Goal: Task Accomplishment & Management: Use online tool/utility

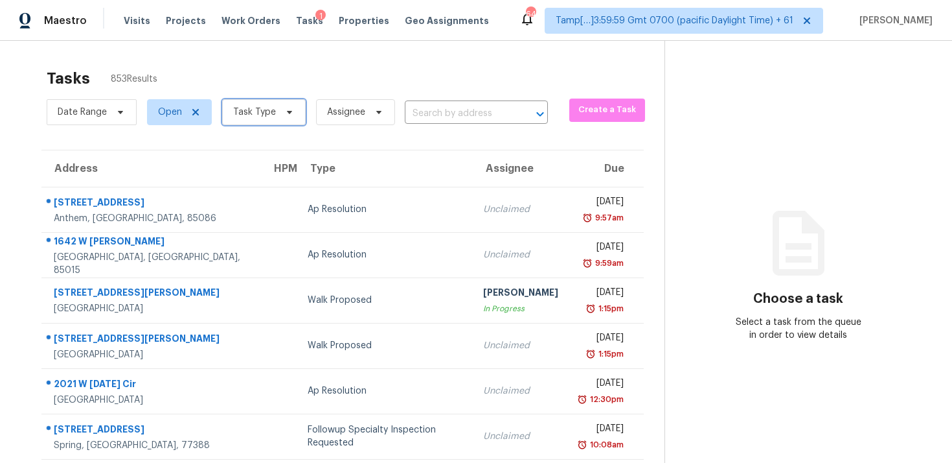
click at [275, 122] on span "Task Type" at bounding box center [264, 112] width 84 height 26
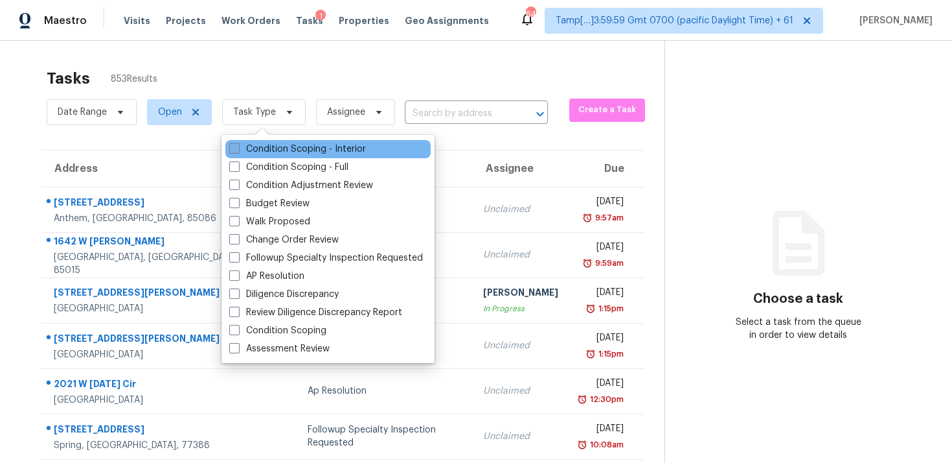
click at [286, 149] on label "Condition Scoping - Interior" at bounding box center [297, 149] width 137 height 13
click at [238, 149] on input "Condition Scoping - Interior" at bounding box center [233, 147] width 8 height 8
checkbox input "true"
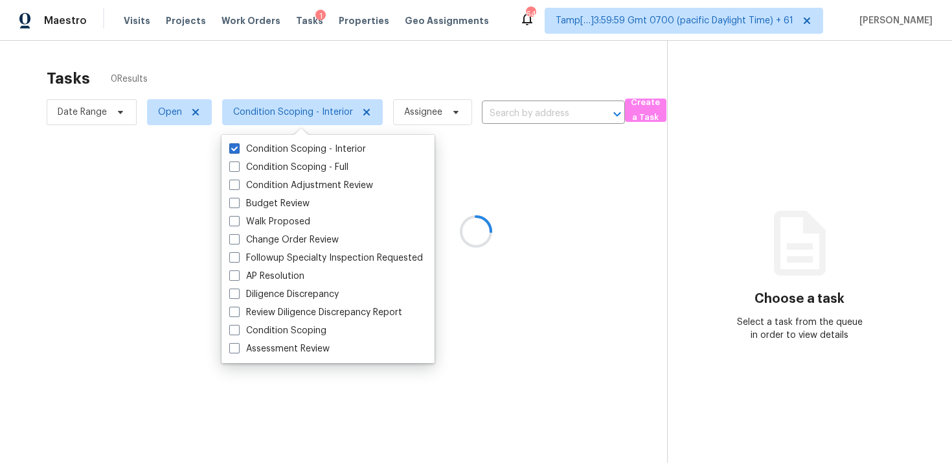
click at [273, 89] on div at bounding box center [476, 231] width 952 height 463
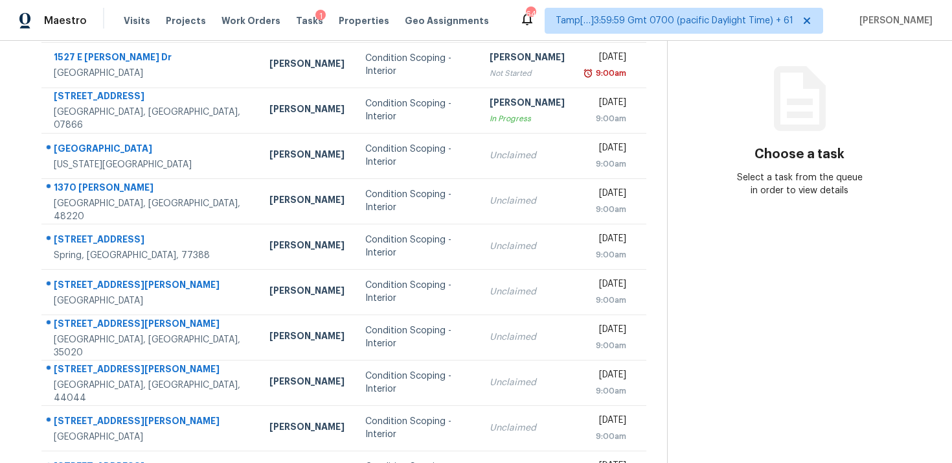
scroll to position [138, 0]
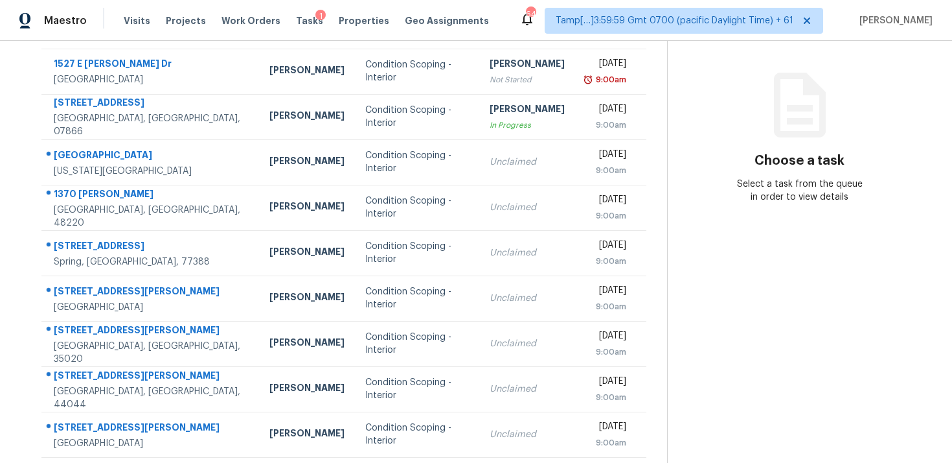
click at [355, 180] on td "Condition Scoping - Interior" at bounding box center [417, 161] width 124 height 45
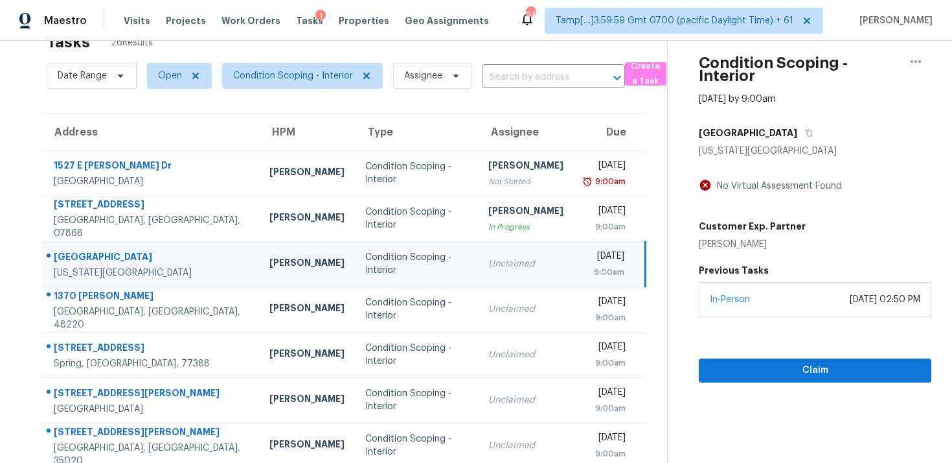
scroll to position [29, 0]
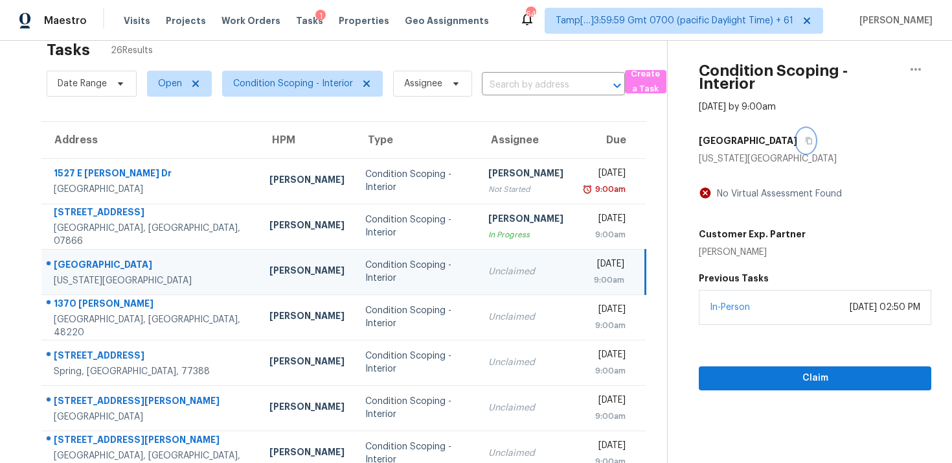
click at [805, 141] on icon "button" at bounding box center [809, 141] width 8 height 8
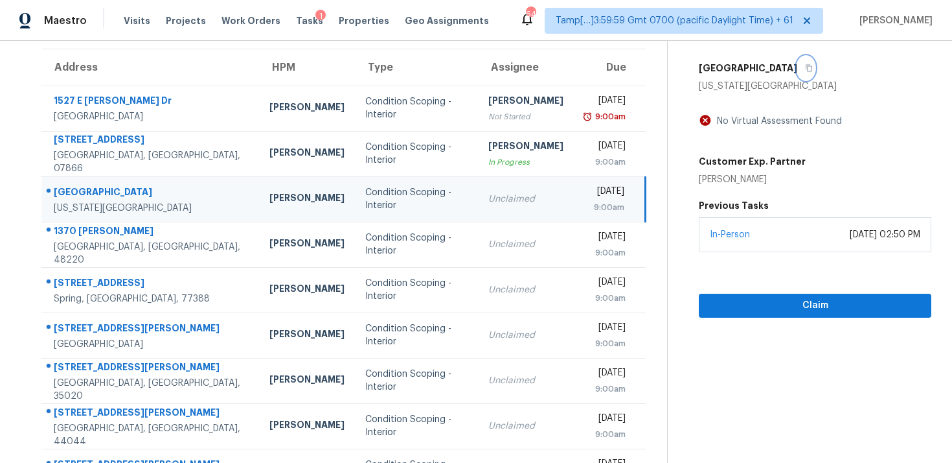
scroll to position [116, 0]
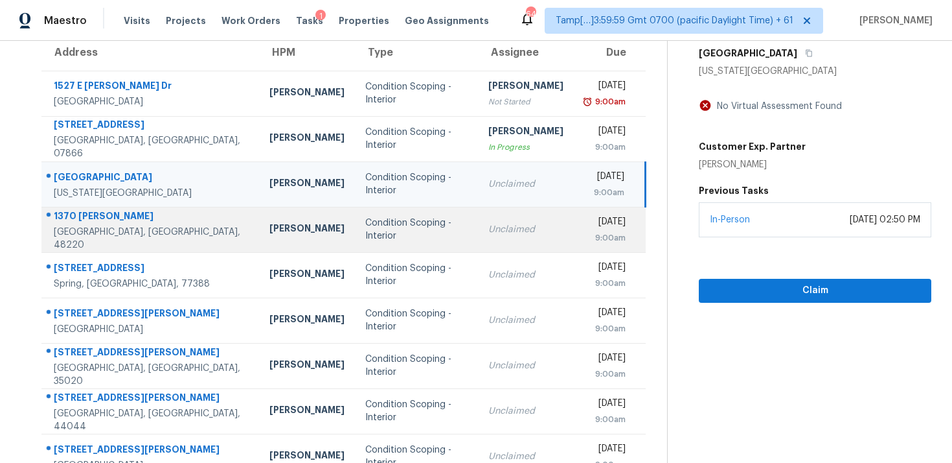
click at [365, 240] on div "Condition Scoping - Interior" at bounding box center [416, 229] width 103 height 26
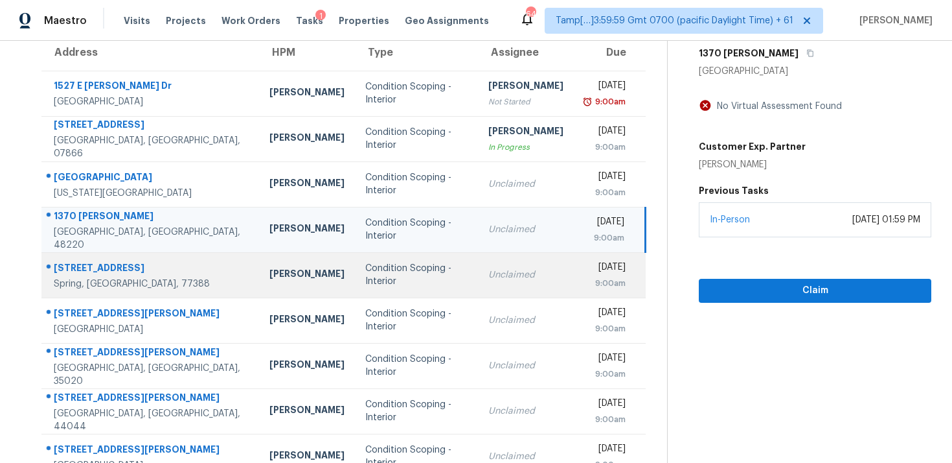
click at [365, 266] on div "Condition Scoping - Interior" at bounding box center [416, 275] width 103 height 26
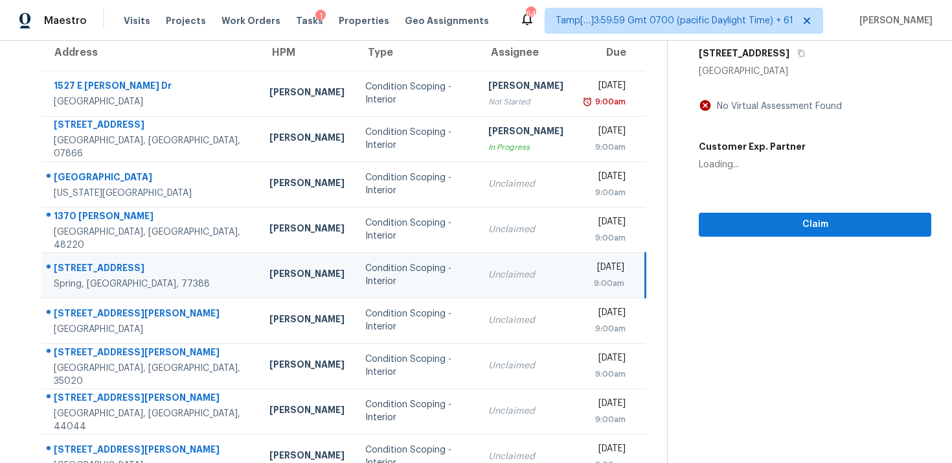
scroll to position [89, 0]
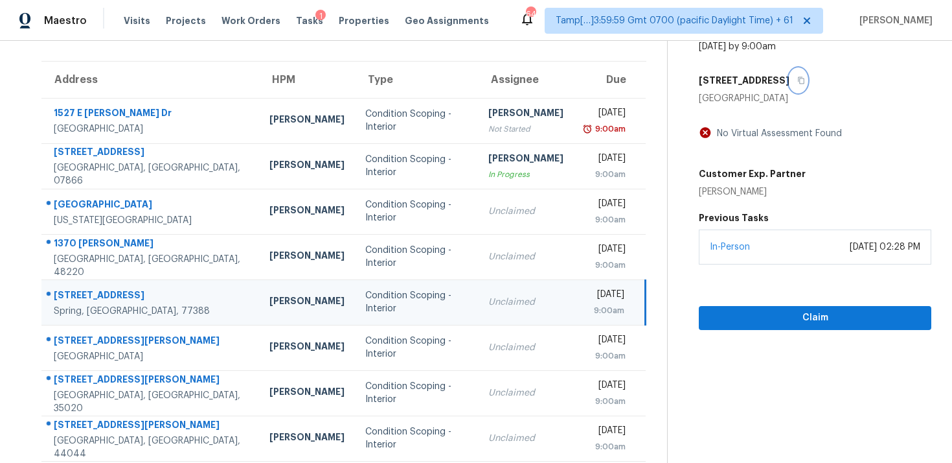
click at [798, 77] on icon "button" at bounding box center [802, 80] width 8 height 8
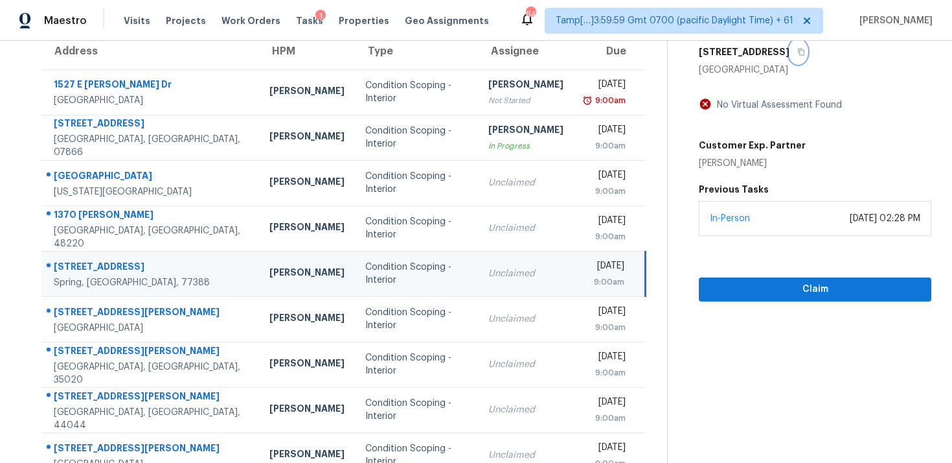
scroll to position [133, 0]
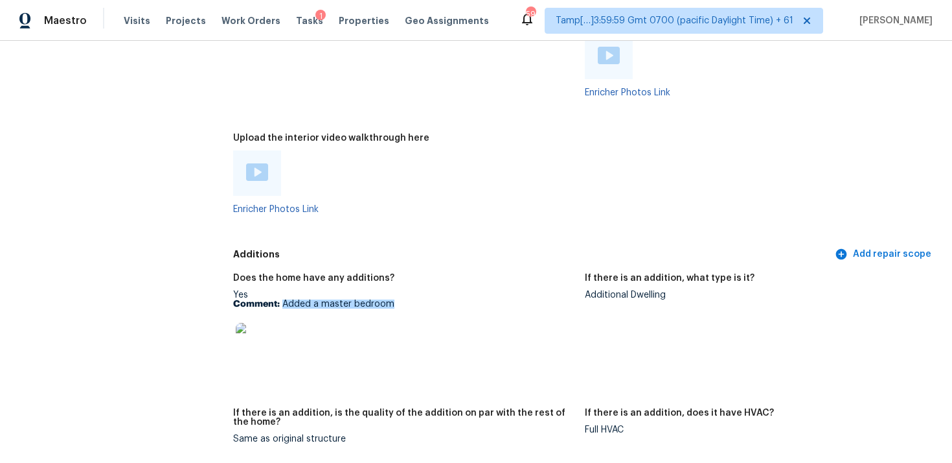
scroll to position [2866, 0]
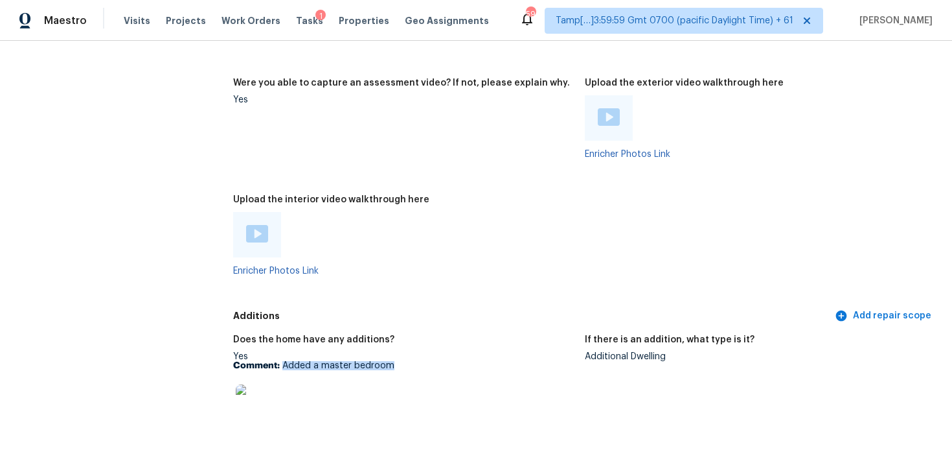
click at [149, 22] on div "Visits Projects Work Orders Tasks 1 Properties Geo Assignments" at bounding box center [314, 21] width 381 height 26
click at [139, 22] on span "Visits" at bounding box center [137, 20] width 27 height 13
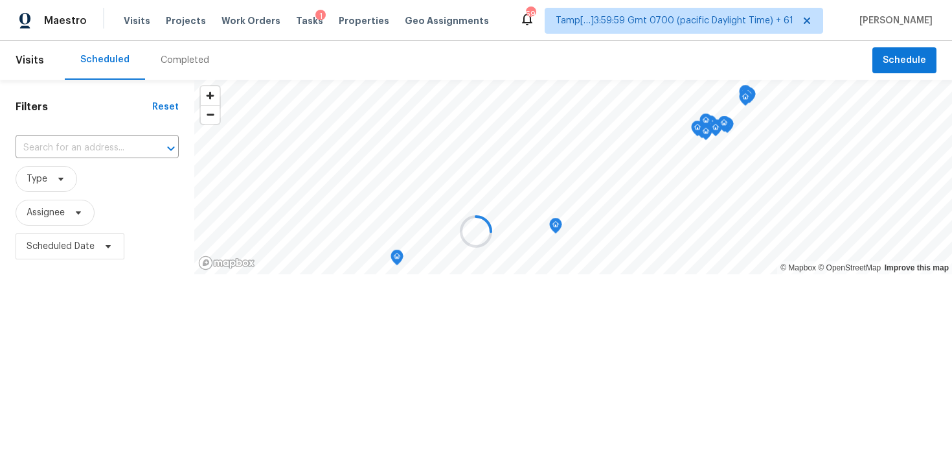
click at [170, 53] on div at bounding box center [476, 231] width 952 height 463
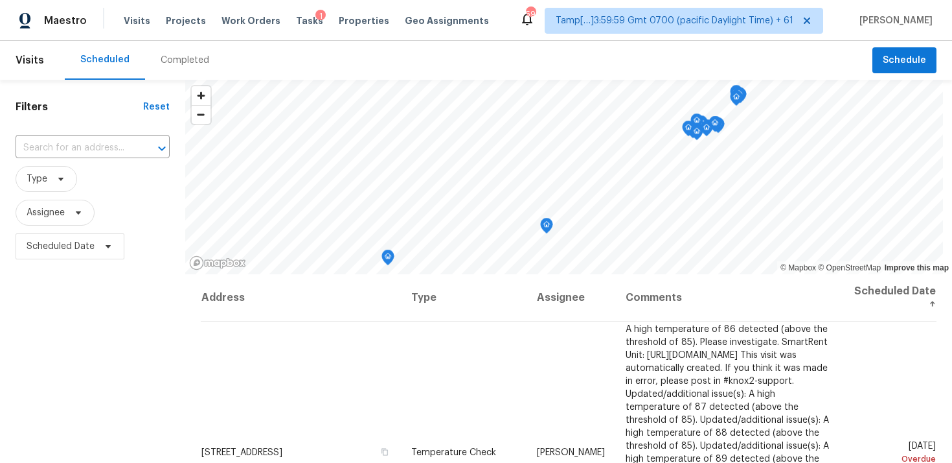
click at [179, 62] on div "Completed" at bounding box center [185, 60] width 49 height 13
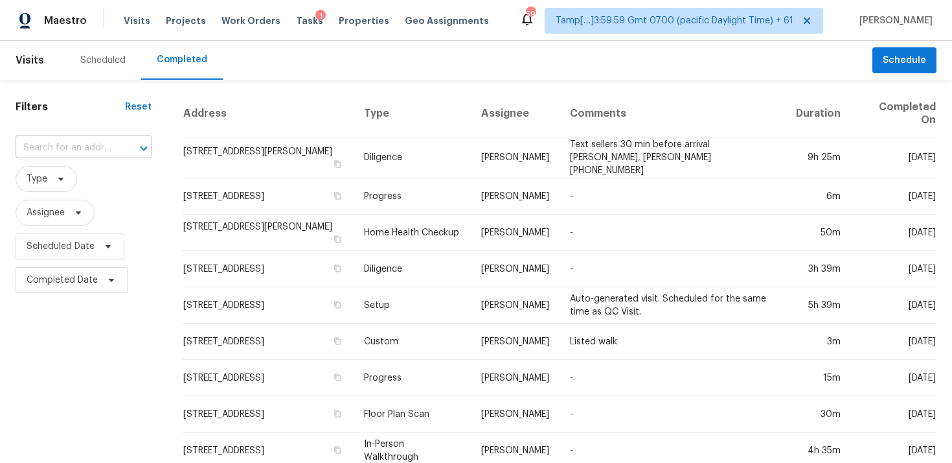
click at [78, 149] on input "text" at bounding box center [66, 148] width 100 height 20
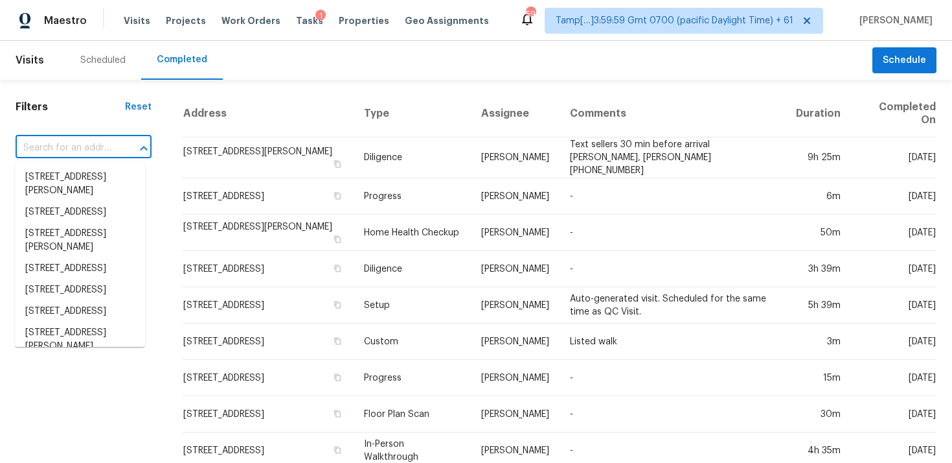
paste input "[STREET_ADDRESS][US_STATE]"
type input "[STREET_ADDRESS][US_STATE]"
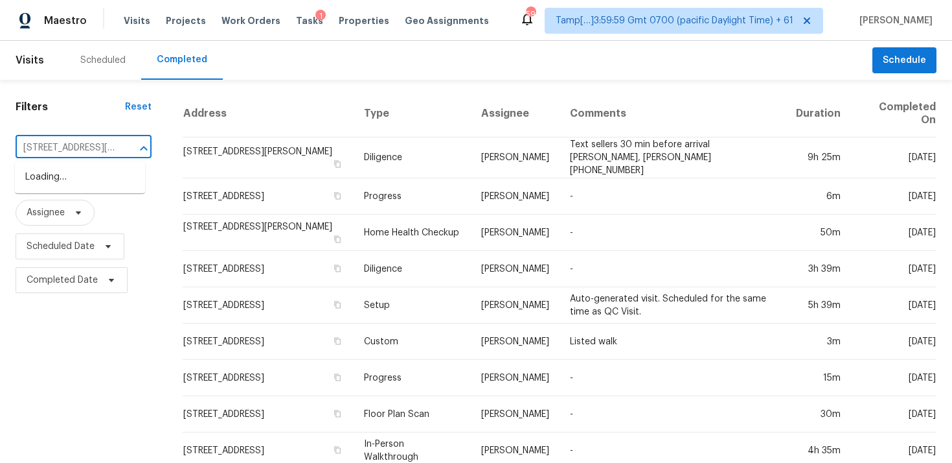
scroll to position [0, 108]
click at [82, 188] on li "[STREET_ADDRESS][US_STATE]" at bounding box center [80, 184] width 130 height 35
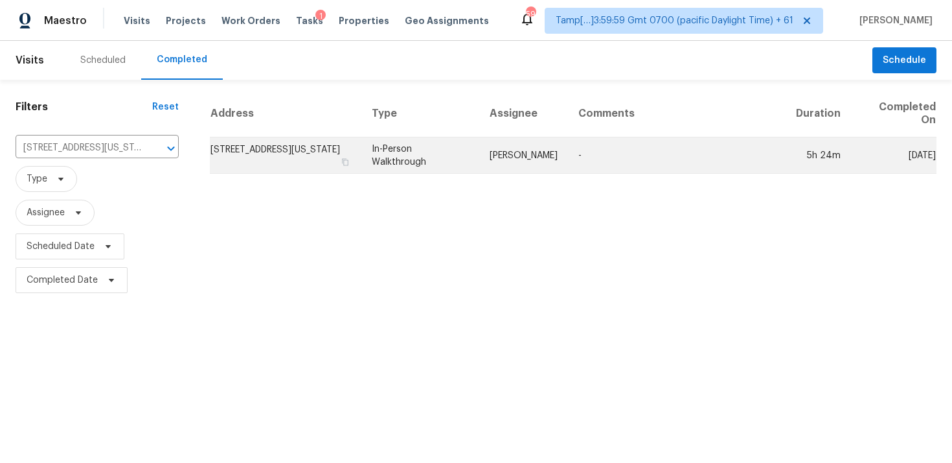
click at [236, 170] on td "[STREET_ADDRESS][US_STATE]" at bounding box center [286, 155] width 152 height 36
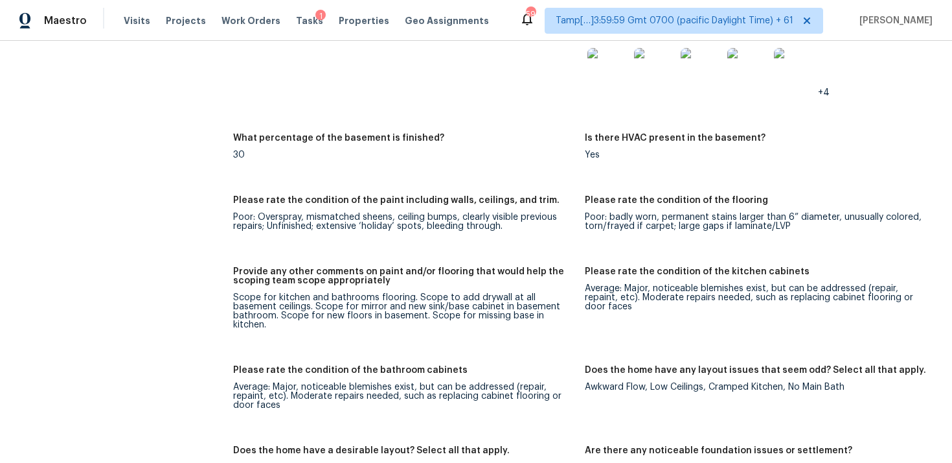
scroll to position [1905, 0]
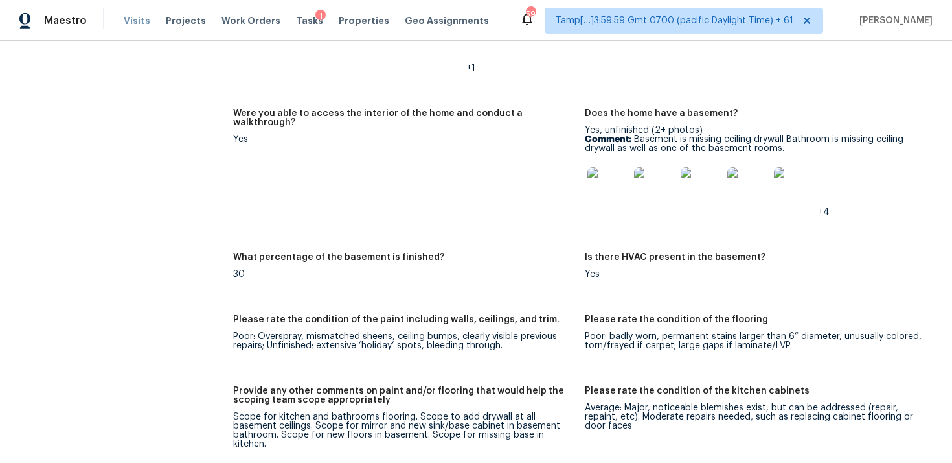
click at [139, 19] on span "Visits" at bounding box center [137, 20] width 27 height 13
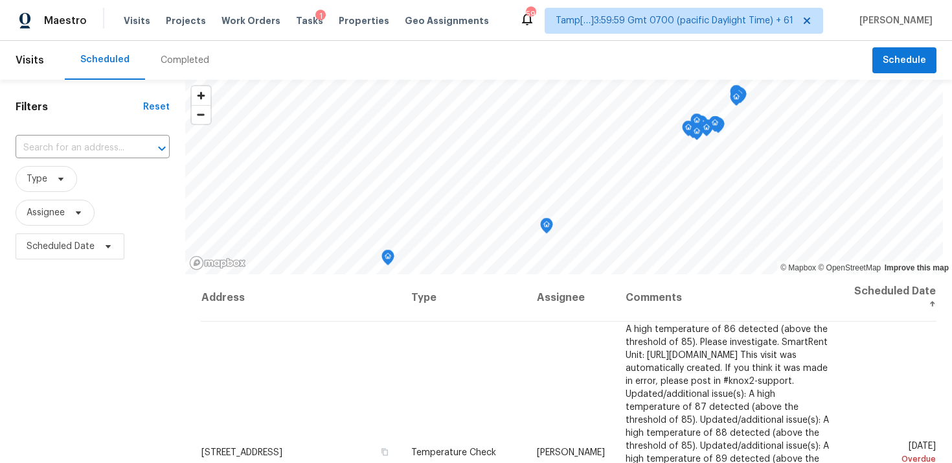
click at [150, 60] on div "Completed" at bounding box center [185, 60] width 80 height 39
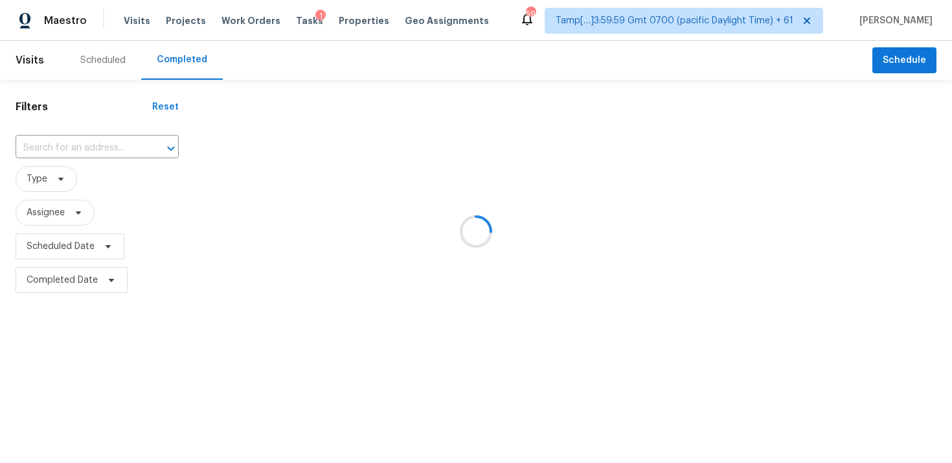
click at [109, 141] on div at bounding box center [476, 231] width 952 height 463
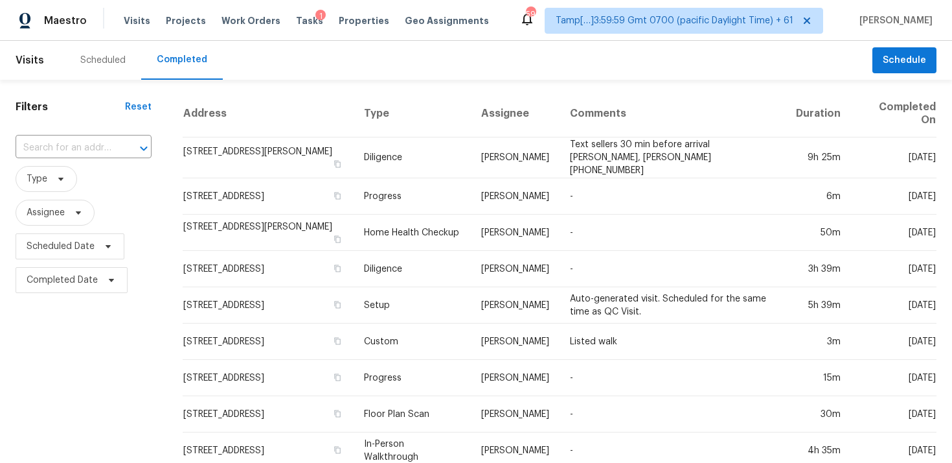
click at [109, 141] on input "text" at bounding box center [66, 148] width 100 height 20
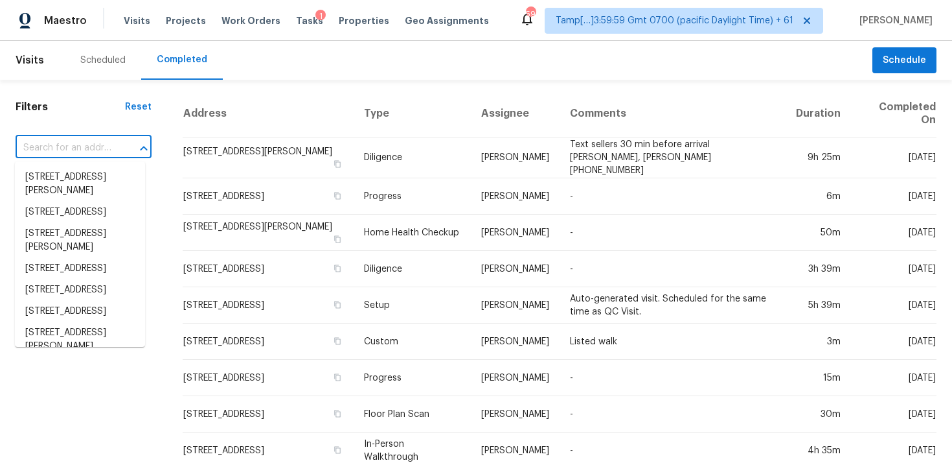
paste input "[STREET_ADDRESS]"
type input "[STREET_ADDRESS]"
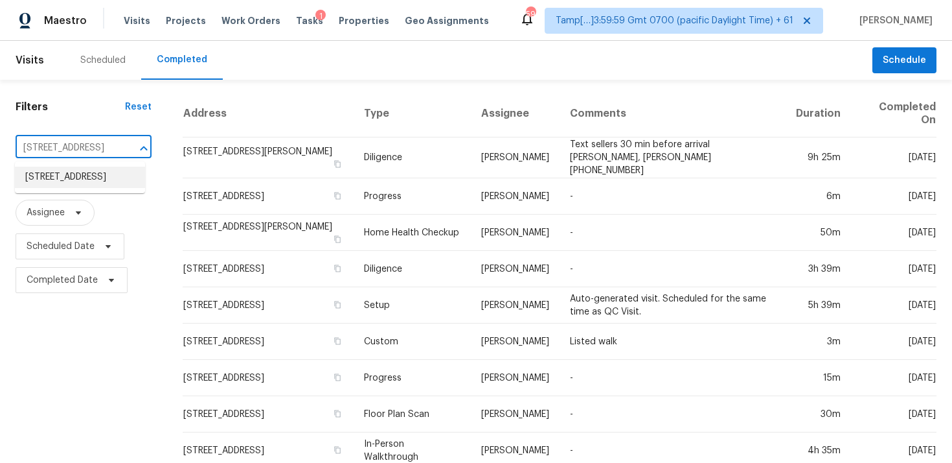
click at [114, 174] on li "[STREET_ADDRESS]" at bounding box center [80, 177] width 130 height 21
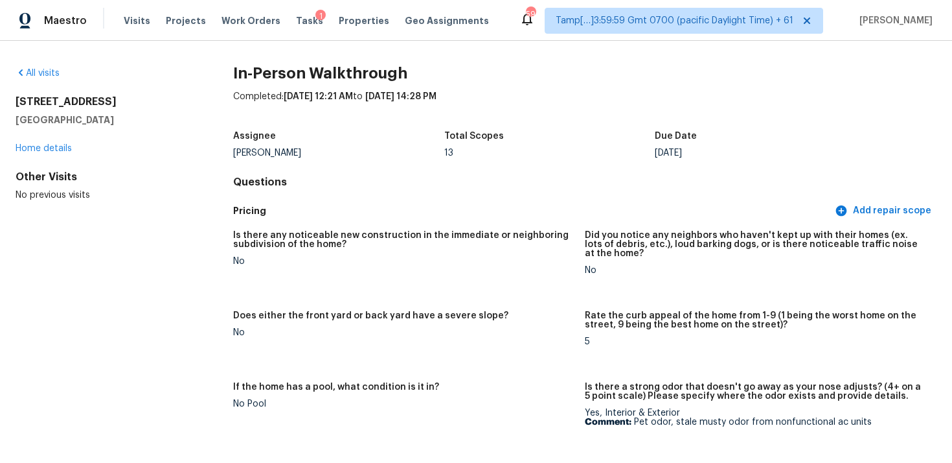
click at [271, 152] on div "[PERSON_NAME]" at bounding box center [338, 152] width 211 height 9
click at [591, 98] on div "Completed: [DATE] 12:21 AM to [DATE] 14:28 PM" at bounding box center [585, 107] width 704 height 34
click at [742, 31] on span "Tamp[…]3:59:59 Gmt 0700 (pacific Daylight Time) + 61" at bounding box center [684, 21] width 279 height 26
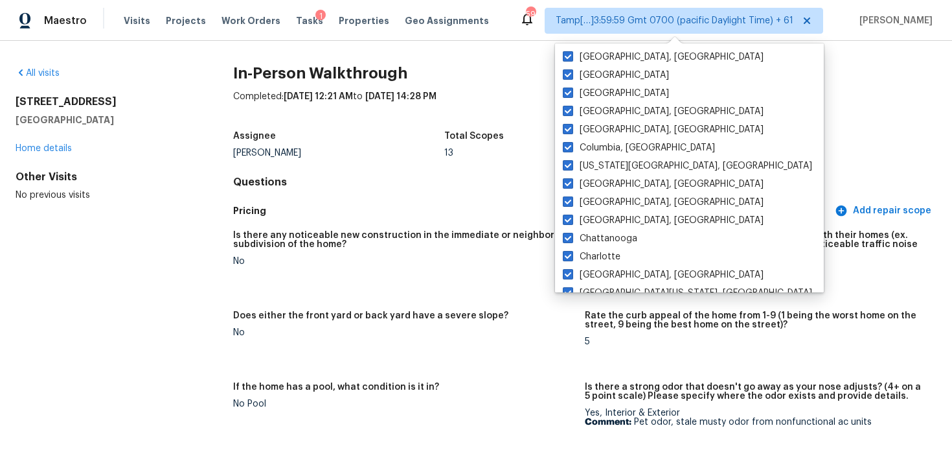
scroll to position [868, 0]
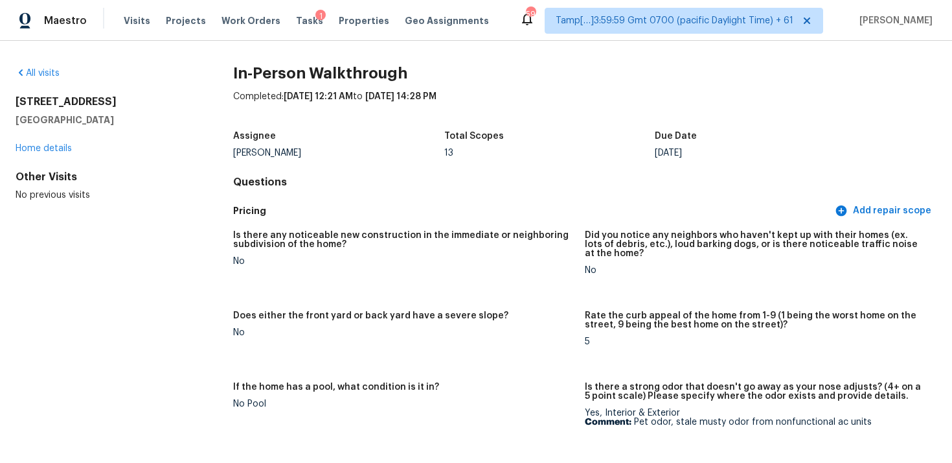
click at [584, 181] on h4 "Questions" at bounding box center [585, 182] width 704 height 13
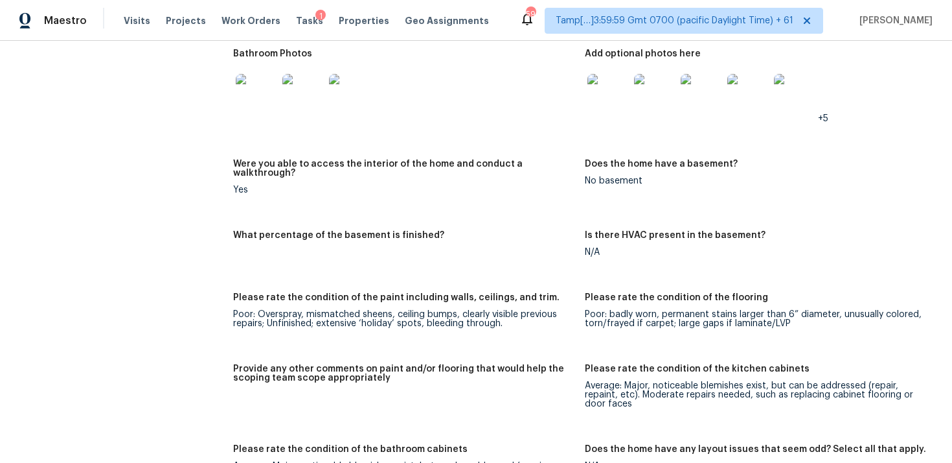
scroll to position [1635, 0]
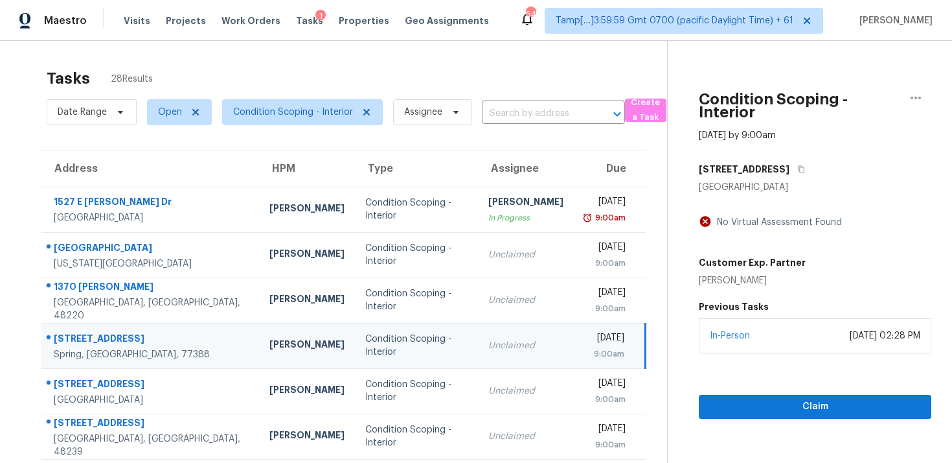
scroll to position [1, 0]
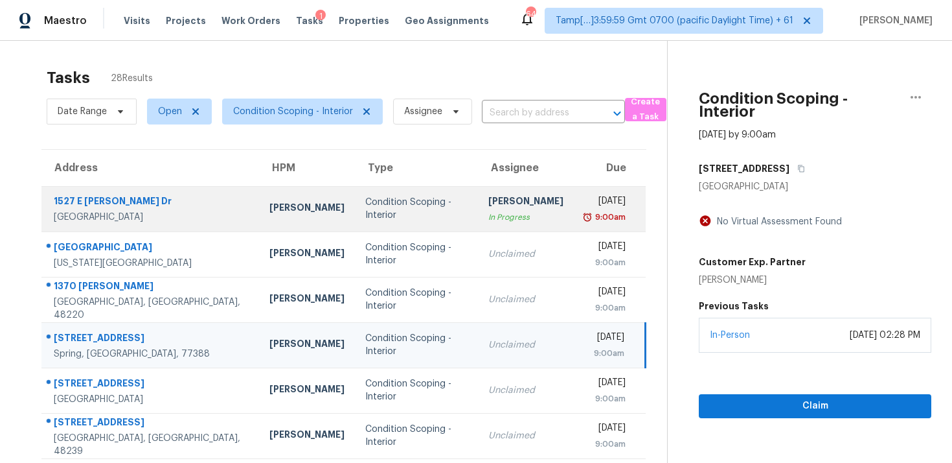
click at [445, 217] on td "Condition Scoping - Interior" at bounding box center [417, 208] width 124 height 45
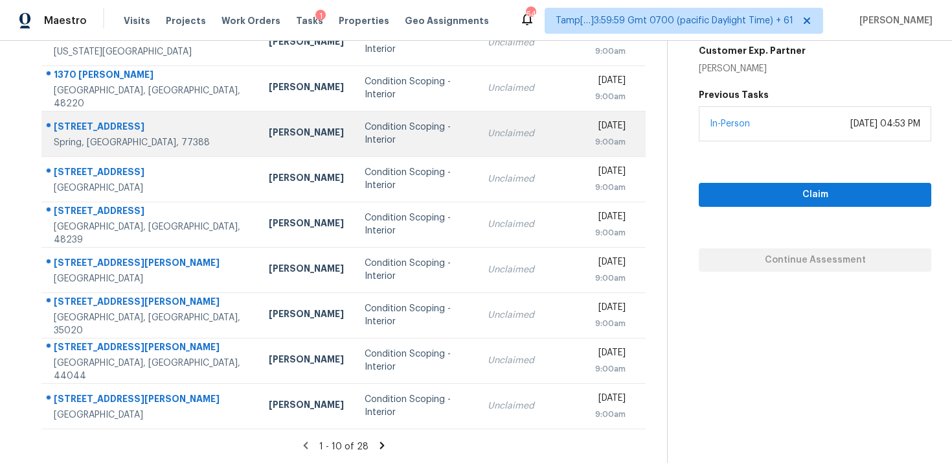
scroll to position [0, 0]
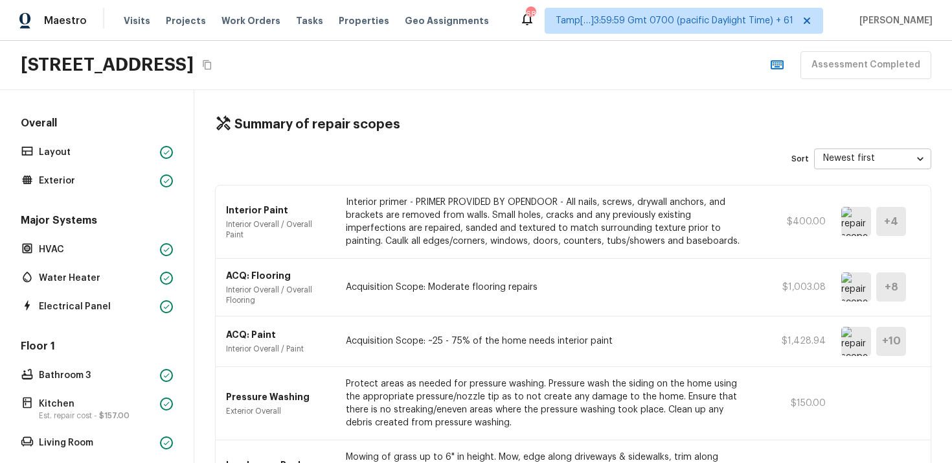
click at [784, 62] on icon "button" at bounding box center [777, 64] width 13 height 9
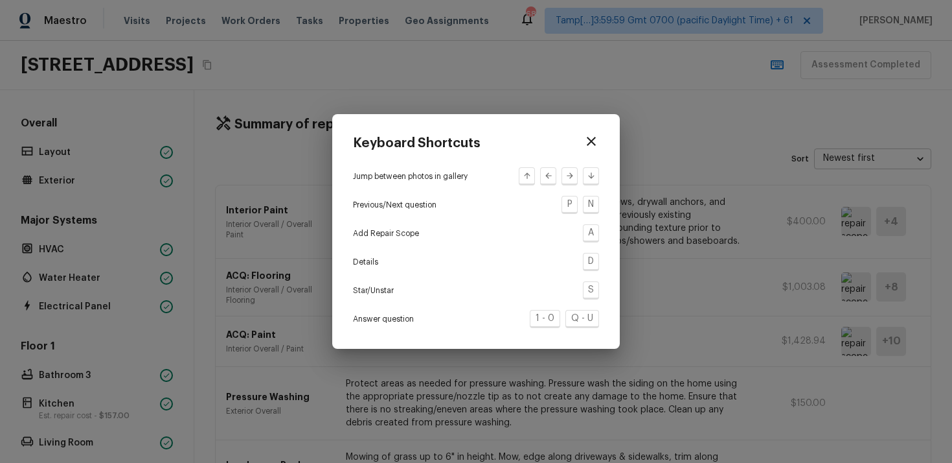
click at [600, 135] on button "button" at bounding box center [592, 141] width 26 height 26
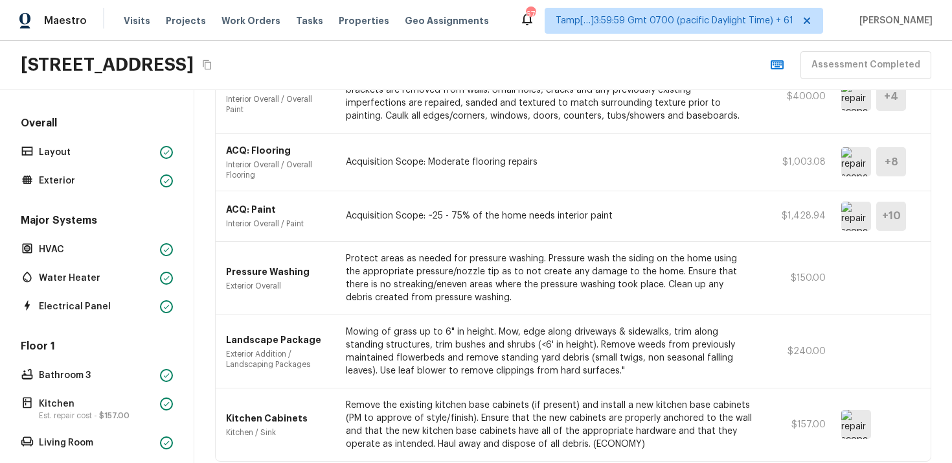
scroll to position [182, 0]
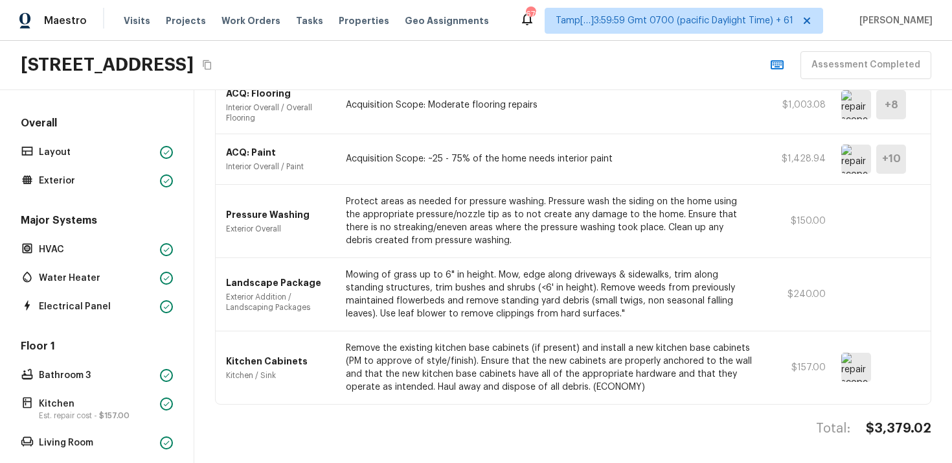
click at [284, 384] on div "Kitchen Cabinets Kitchen / Sink Remove the existing kitchen base cabinets (if p…" at bounding box center [573, 367] width 715 height 73
click at [311, 341] on div "Kitchen Cabinets Kitchen / Sink Remove the existing kitchen base cabinets (if p…" at bounding box center [573, 367] width 715 height 73
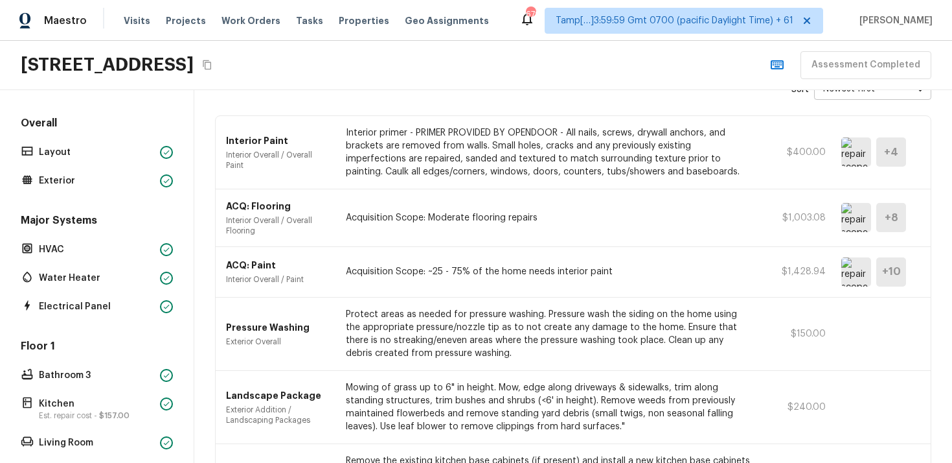
scroll to position [50, 0]
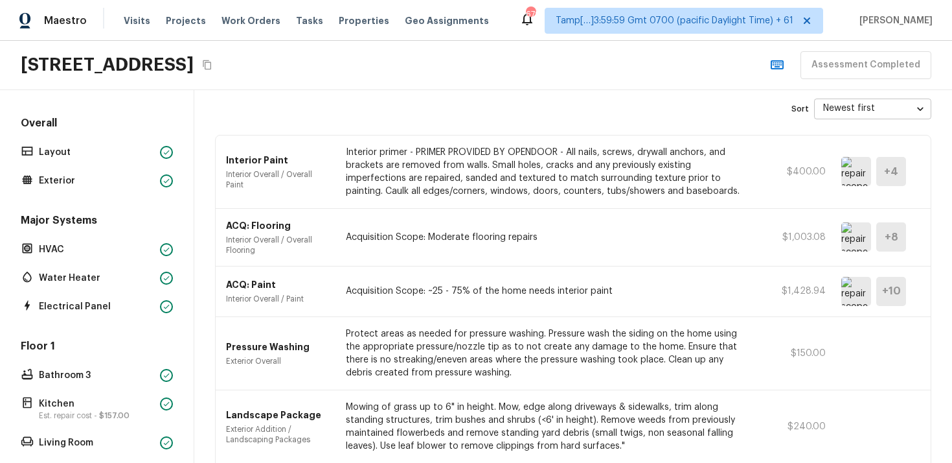
click at [371, 166] on p "Interior primer - PRIMER PROVIDED BY OPENDOOR - All nails, screws, drywall anch…" at bounding box center [549, 172] width 406 height 52
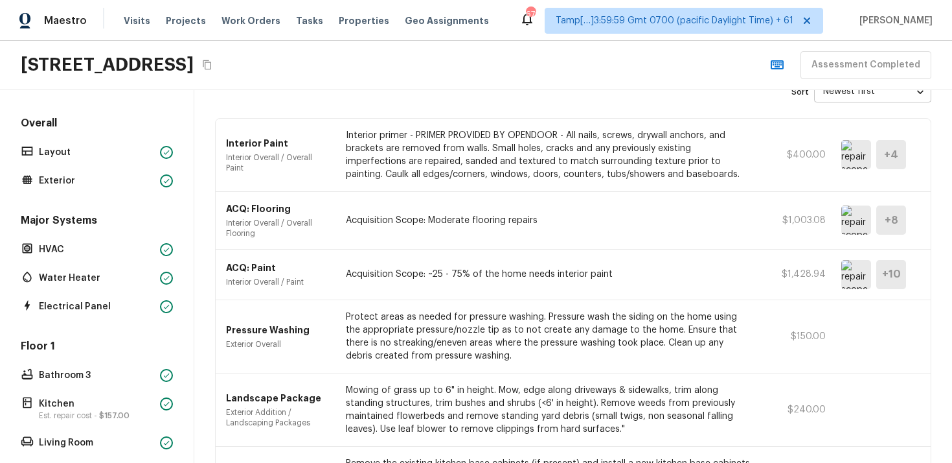
scroll to position [182, 0]
